Goal: Task Accomplishment & Management: Complete application form

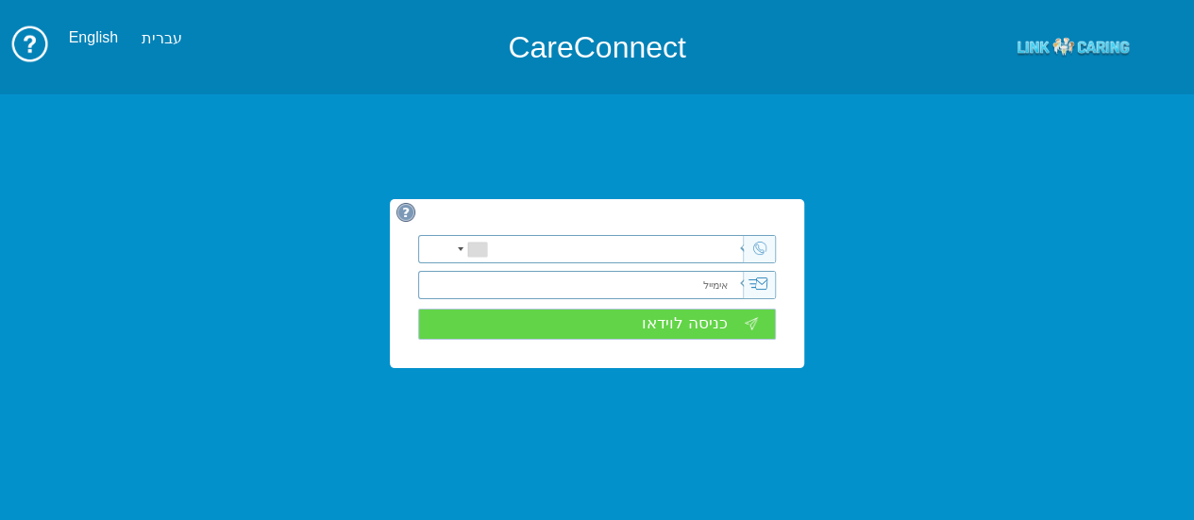
click at [583, 276] on input "email" at bounding box center [601, 285] width 282 height 26
type input "[EMAIL_ADDRESS][DOMAIN_NAME]"
click at [657, 344] on div "[GEOGRAPHIC_DATA] +1 [GEOGRAPHIC_DATA] +44 ‫[GEOGRAPHIC_DATA]‬‎ +93 [GEOGRAPHIC…" at bounding box center [597, 283] width 415 height 169
click at [690, 331] on input "כניסה לוידאו" at bounding box center [597, 324] width 359 height 31
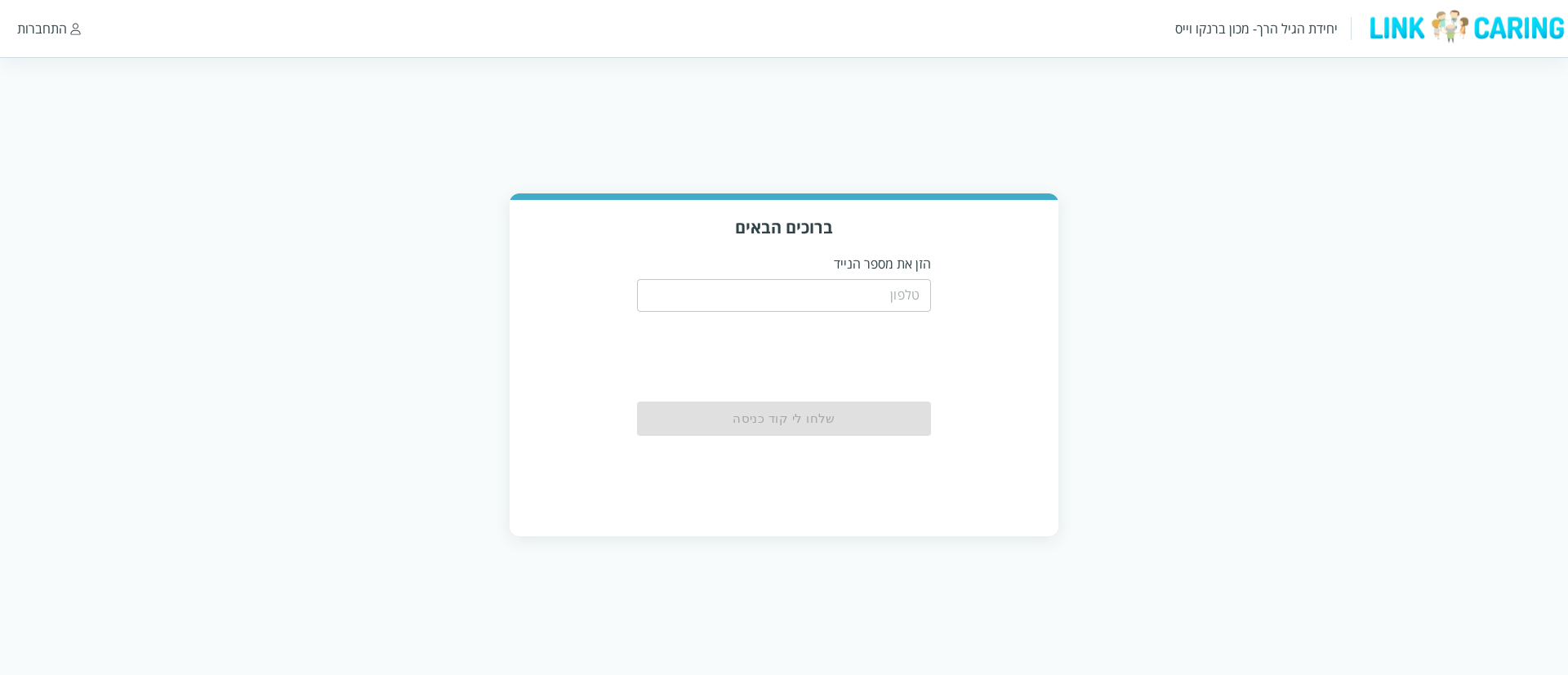
click at [839, 298] on input "tel" at bounding box center [784, 296] width 294 height 33
type input "0509111468"
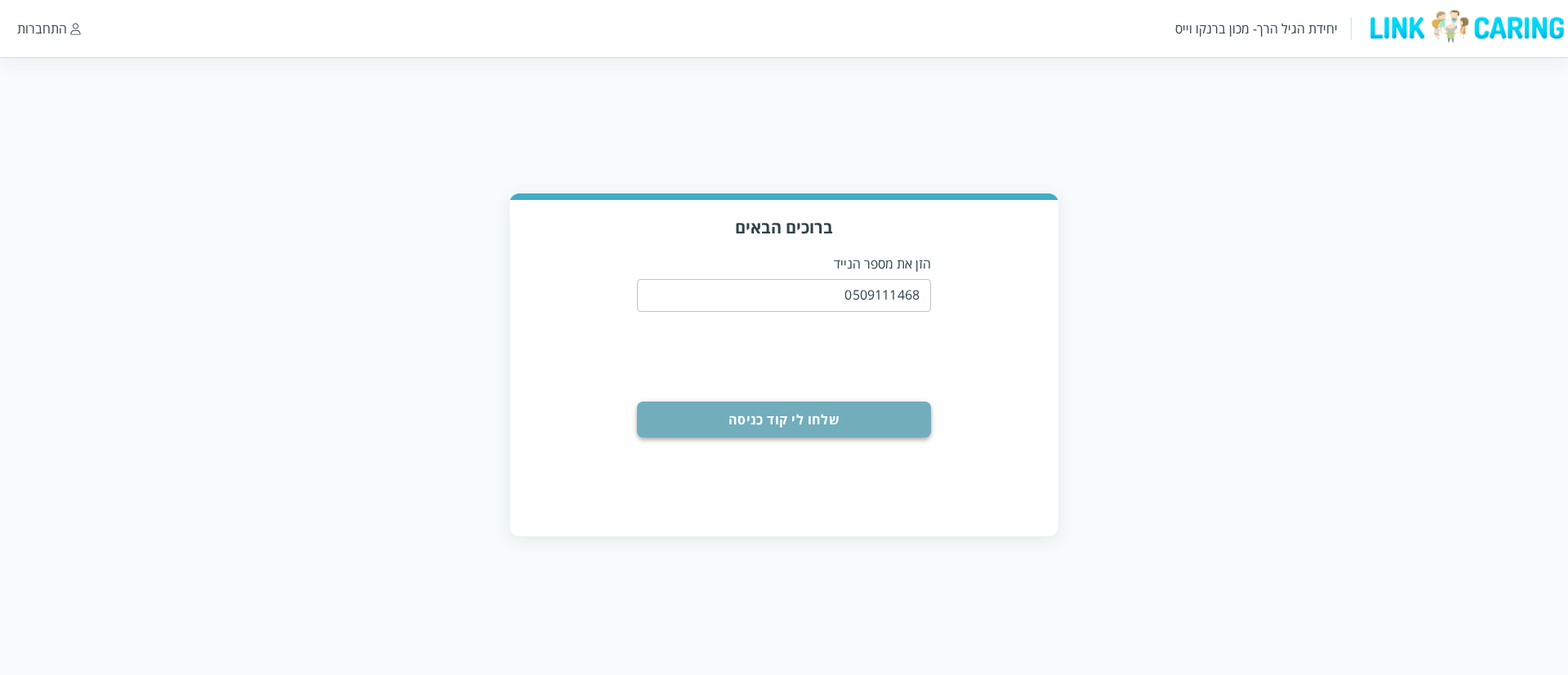
click at [837, 435] on button "שלחו לי קוד כניסה" at bounding box center [784, 420] width 294 height 36
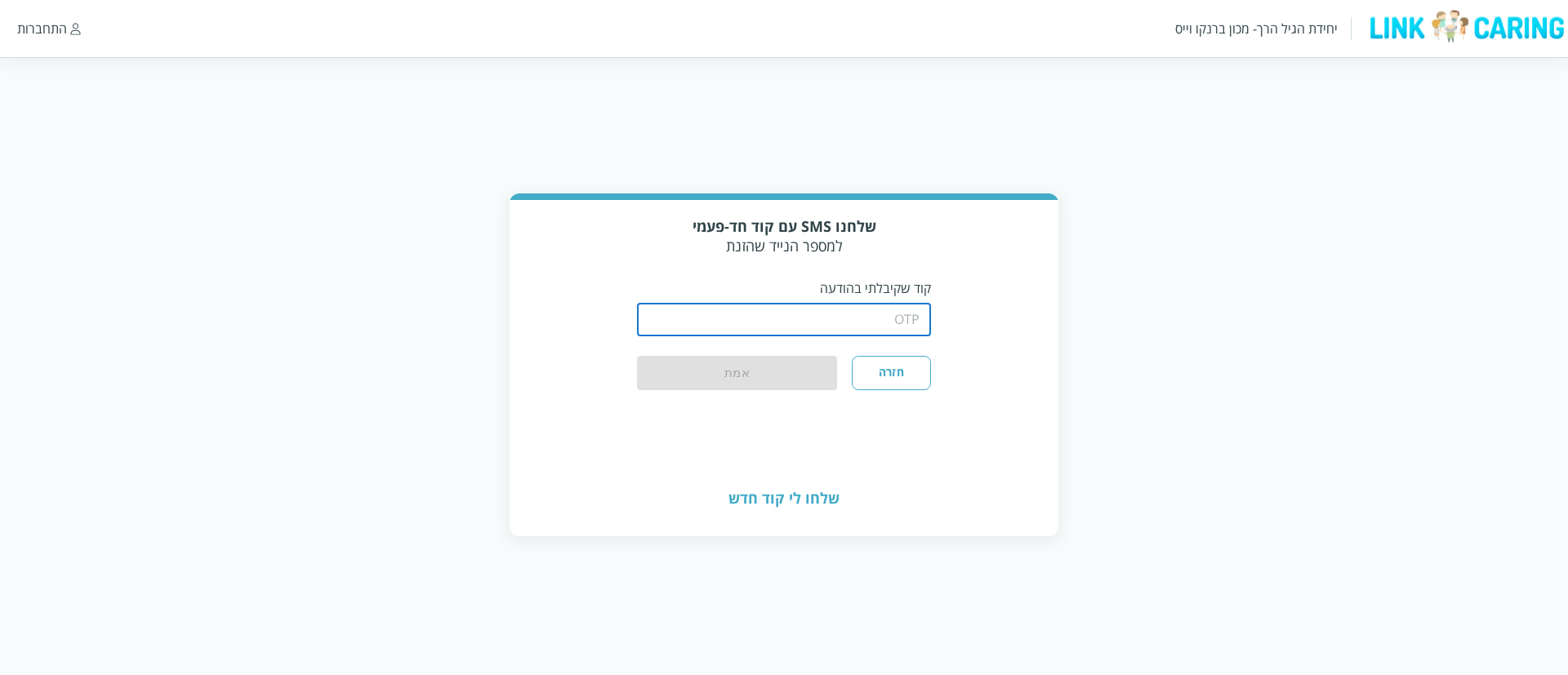
click at [785, 315] on input "string" at bounding box center [784, 320] width 294 height 33
type input "4103"
click at [765, 375] on button "אמת" at bounding box center [737, 374] width 200 height 36
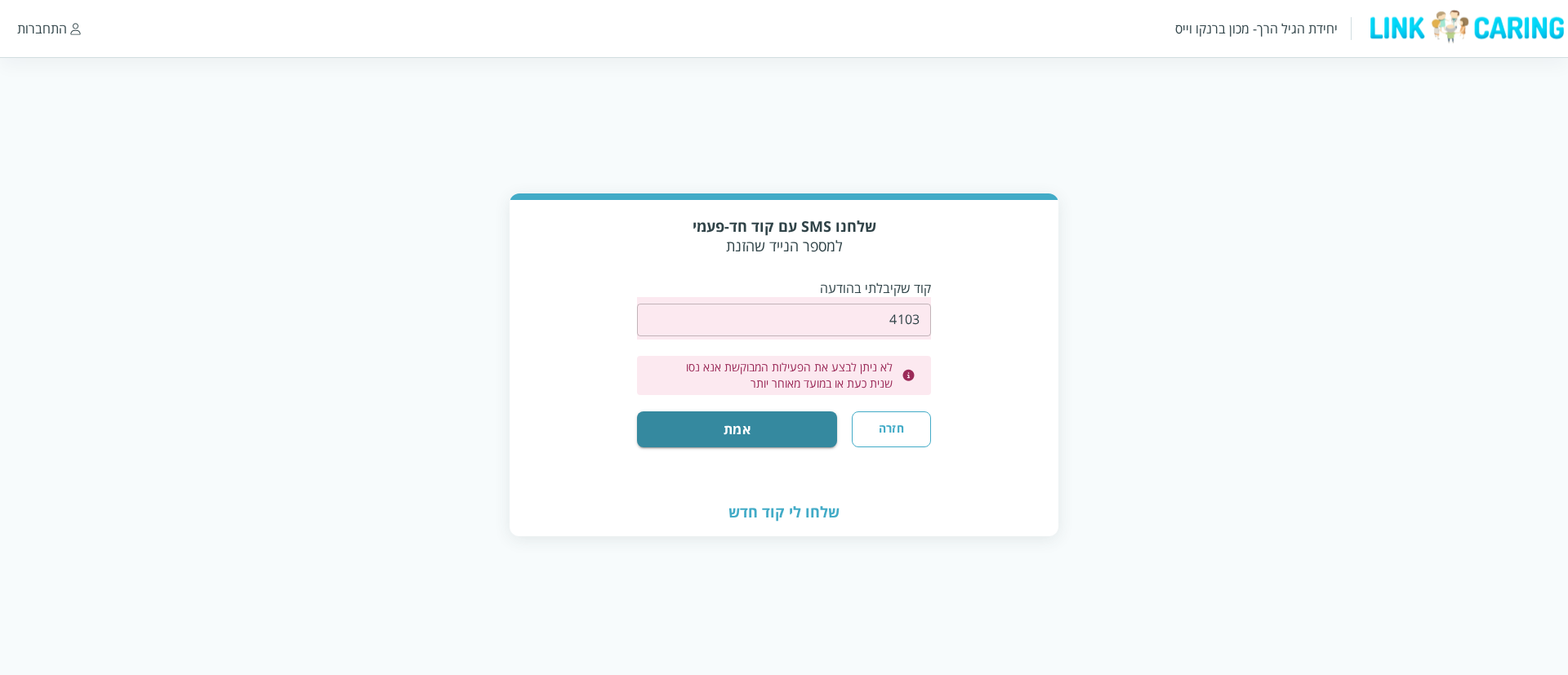
click at [49, 25] on div "התחברות" at bounding box center [42, 29] width 50 height 18
click at [42, 34] on div "התחברות" at bounding box center [42, 29] width 50 height 18
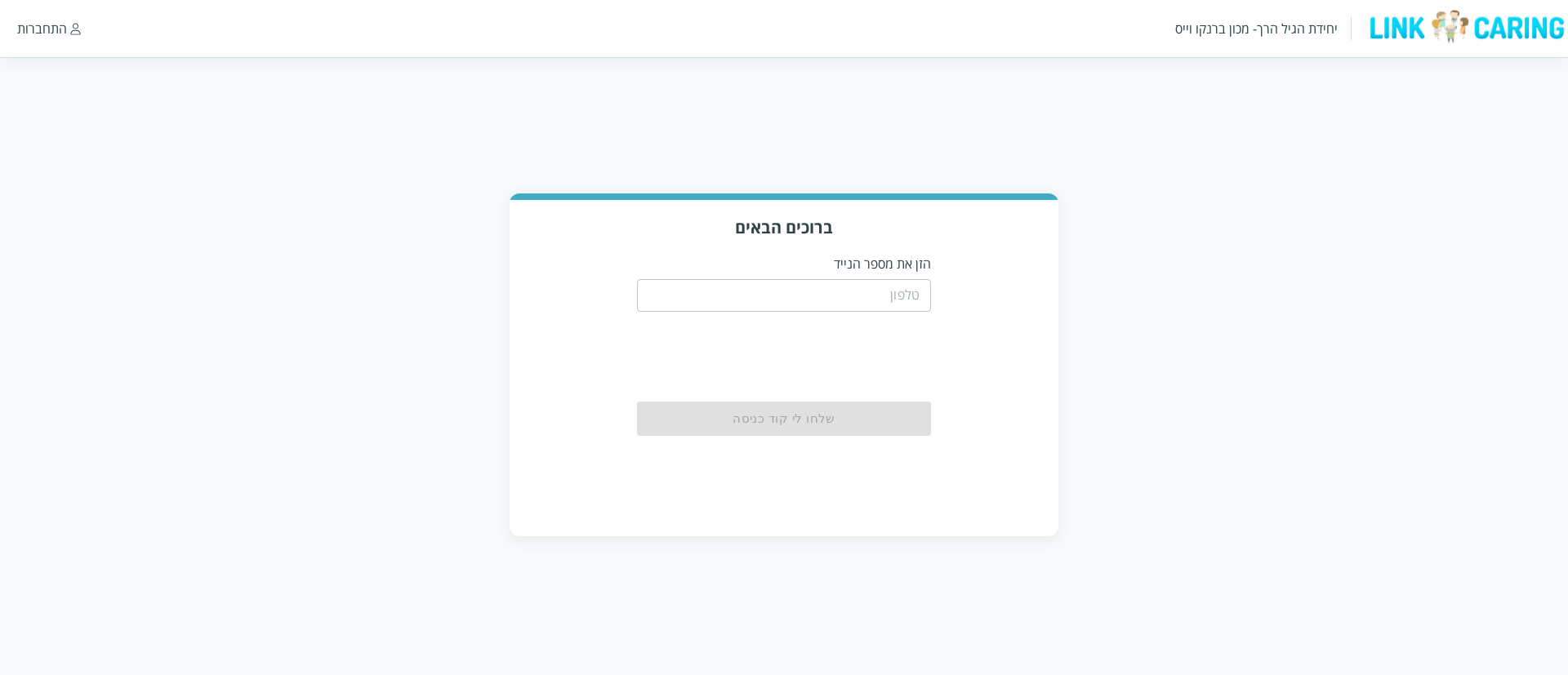
click at [859, 298] on input "tel" at bounding box center [784, 296] width 294 height 33
type input "0525684248"
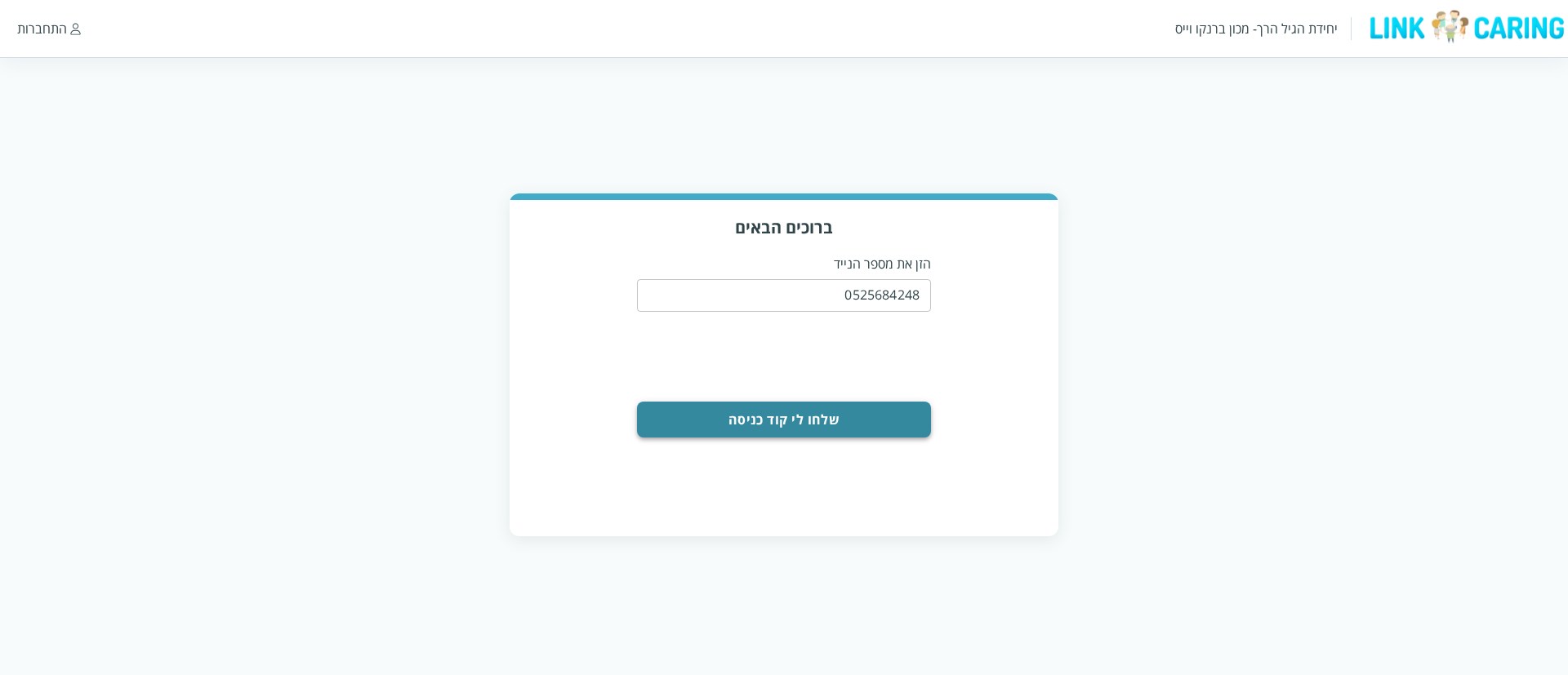
click at [810, 414] on button "שלחו לי קוד כניסה" at bounding box center [784, 420] width 294 height 36
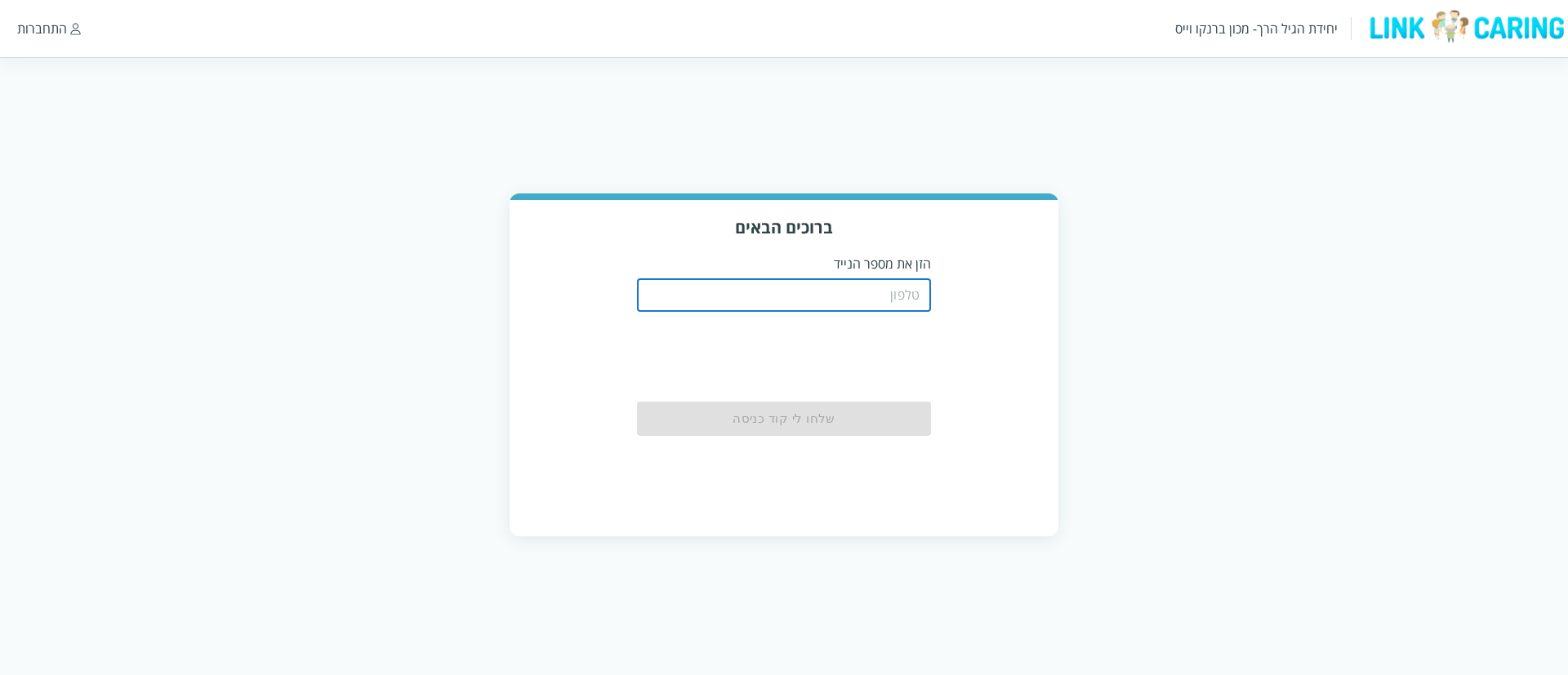
click at [870, 299] on input "tel" at bounding box center [784, 296] width 294 height 33
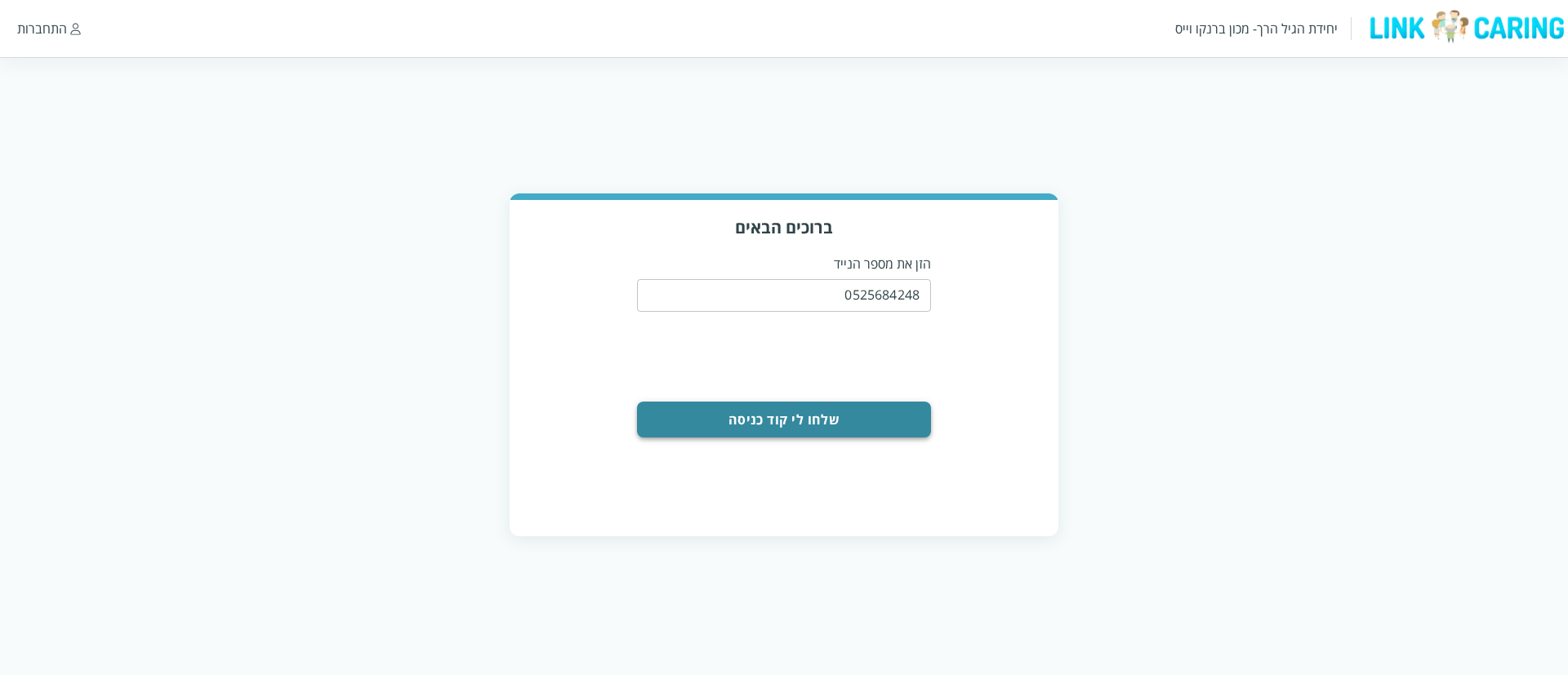
click at [807, 421] on button "שלחו לי קוד כניסה" at bounding box center [784, 420] width 294 height 36
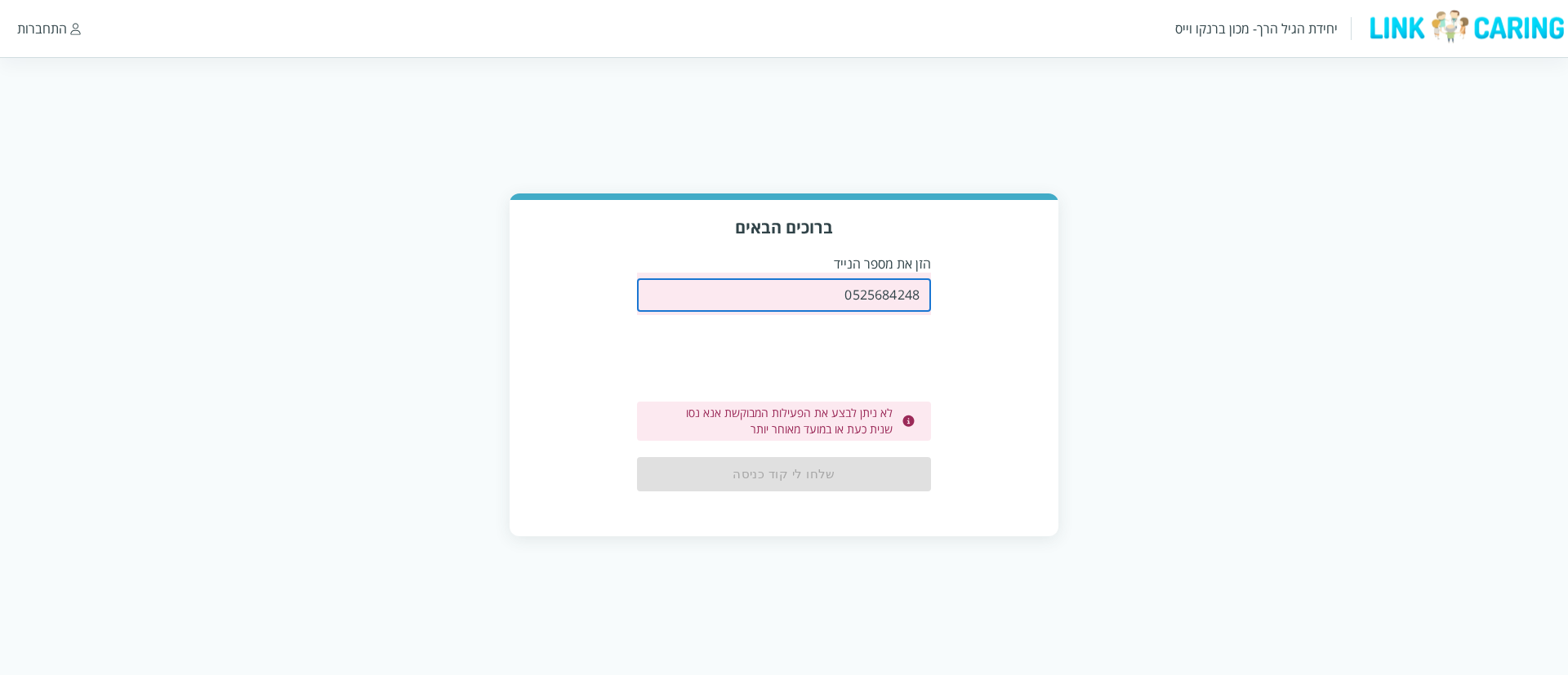
click at [799, 296] on input "0525684248" at bounding box center [784, 296] width 294 height 33
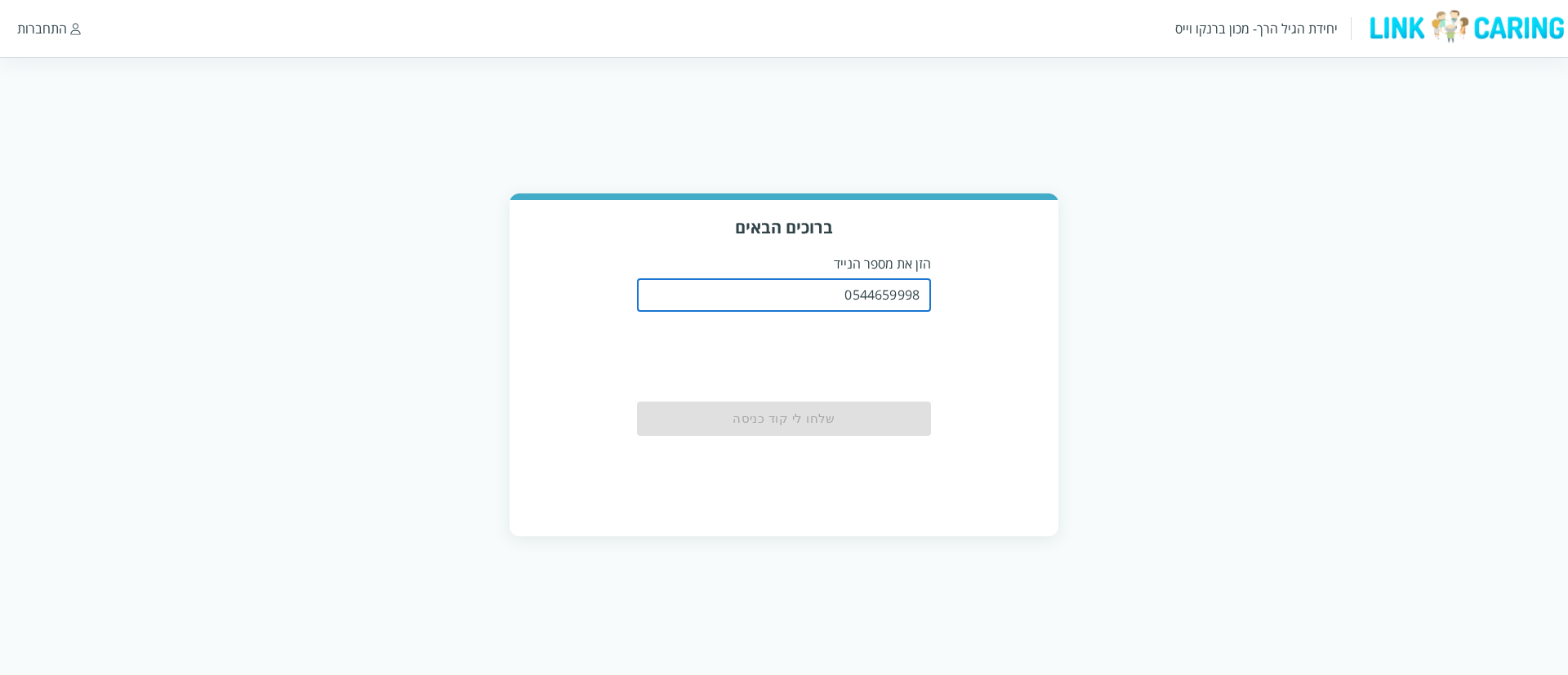
type input "0544659998"
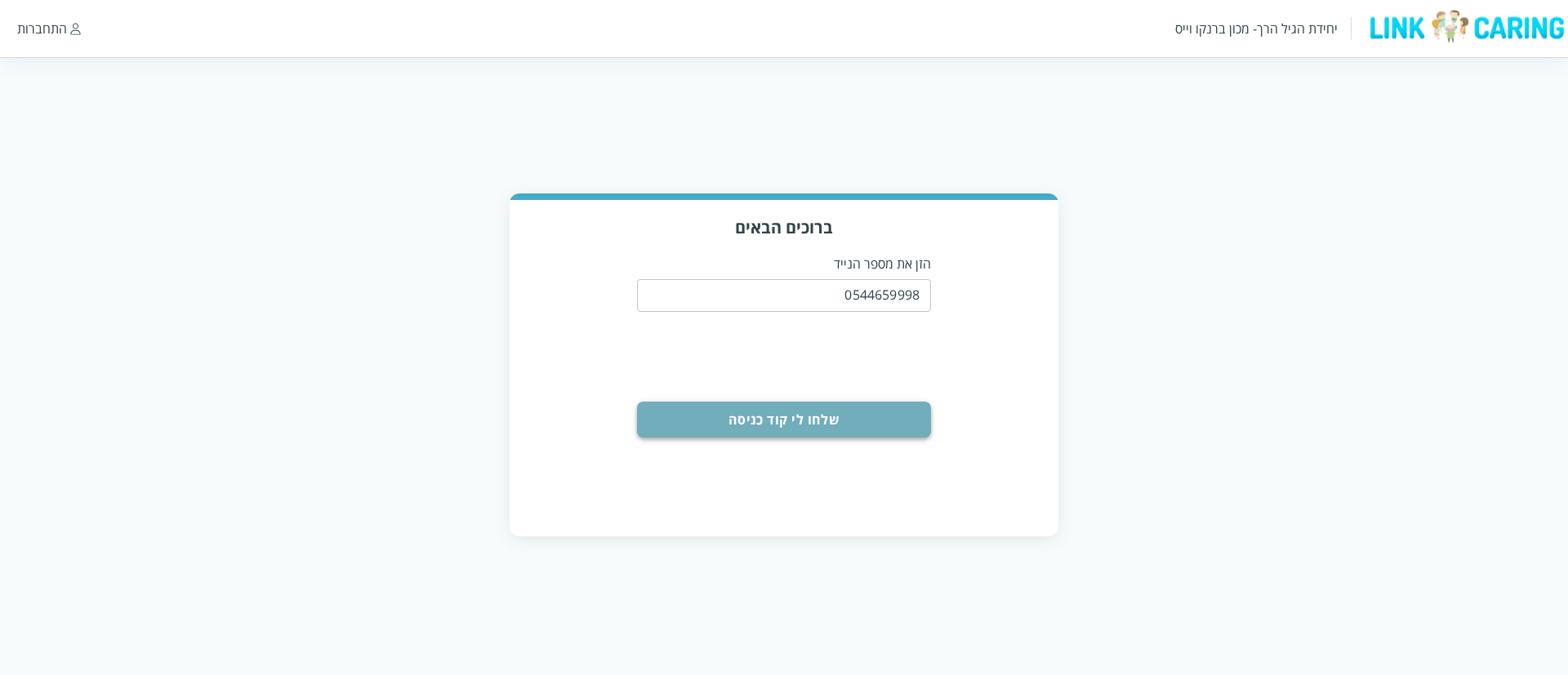
click at [780, 430] on button "שלחו לי קוד כניסה" at bounding box center [784, 420] width 294 height 36
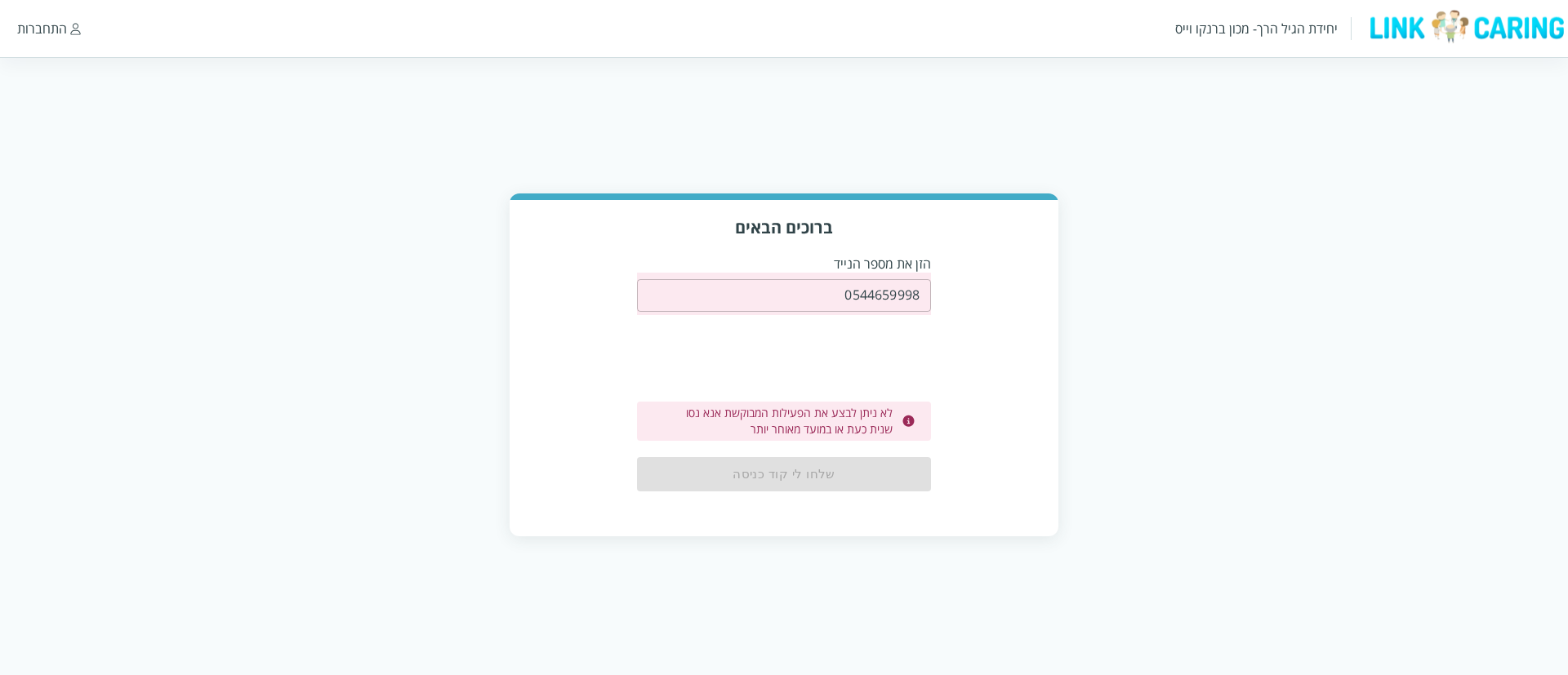
click at [1268, 385] on div "ברוכים הבאים הזן את מספר הנייד 0544659998 ​ לא ניתן לבצע את הפעילות המבוקשת אנא…" at bounding box center [784, 365] width 1568 height 343
